Goal: Navigation & Orientation: Find specific page/section

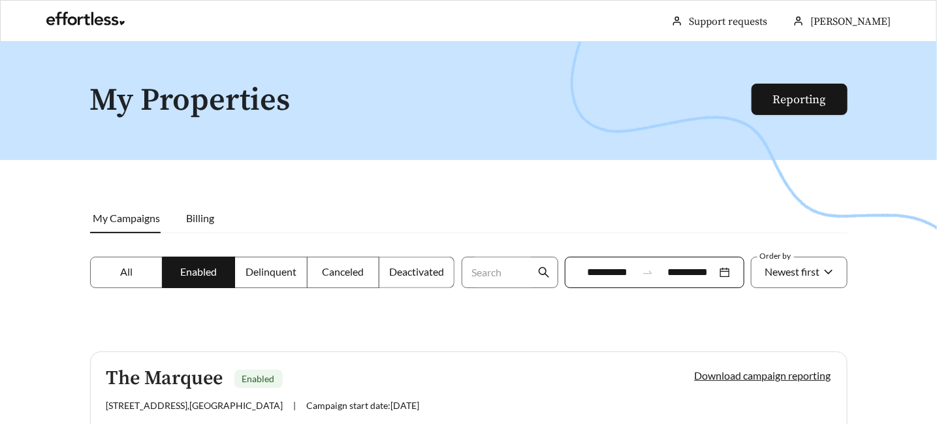
click at [120, 264] on label "All" at bounding box center [126, 272] width 73 height 31
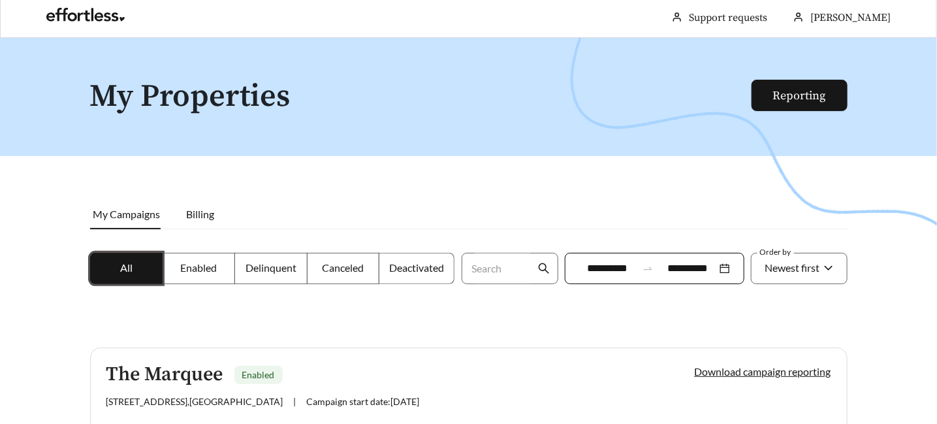
scroll to position [161, 0]
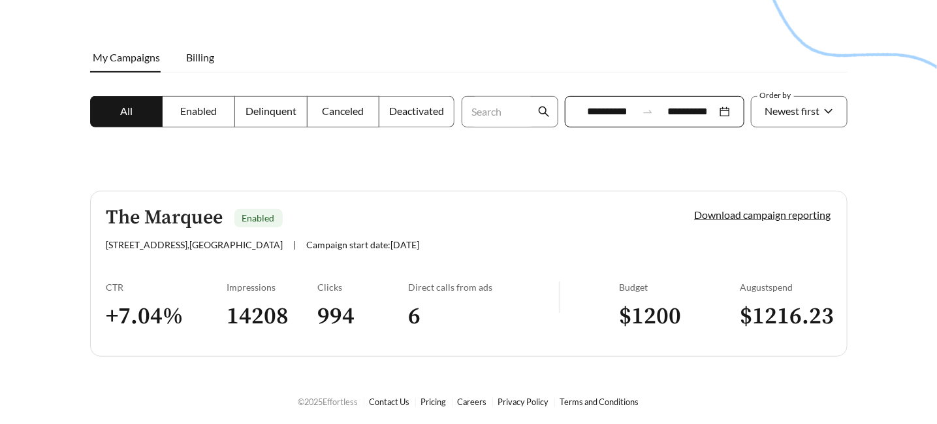
click at [547, 274] on link "The Marquee Enabled [STREET_ADDRESS] , [GEOGRAPHIC_DATA] | Campaign start date:…" at bounding box center [468, 274] width 757 height 166
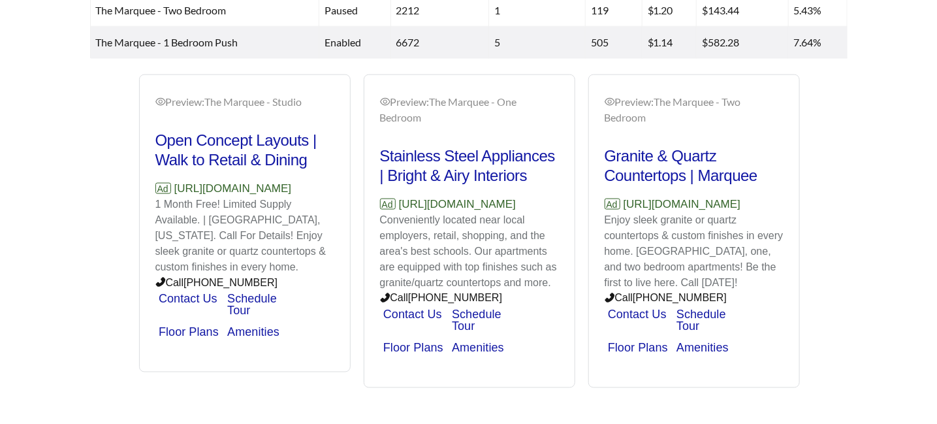
scroll to position [718, 0]
